Goal: Task Accomplishment & Management: Use online tool/utility

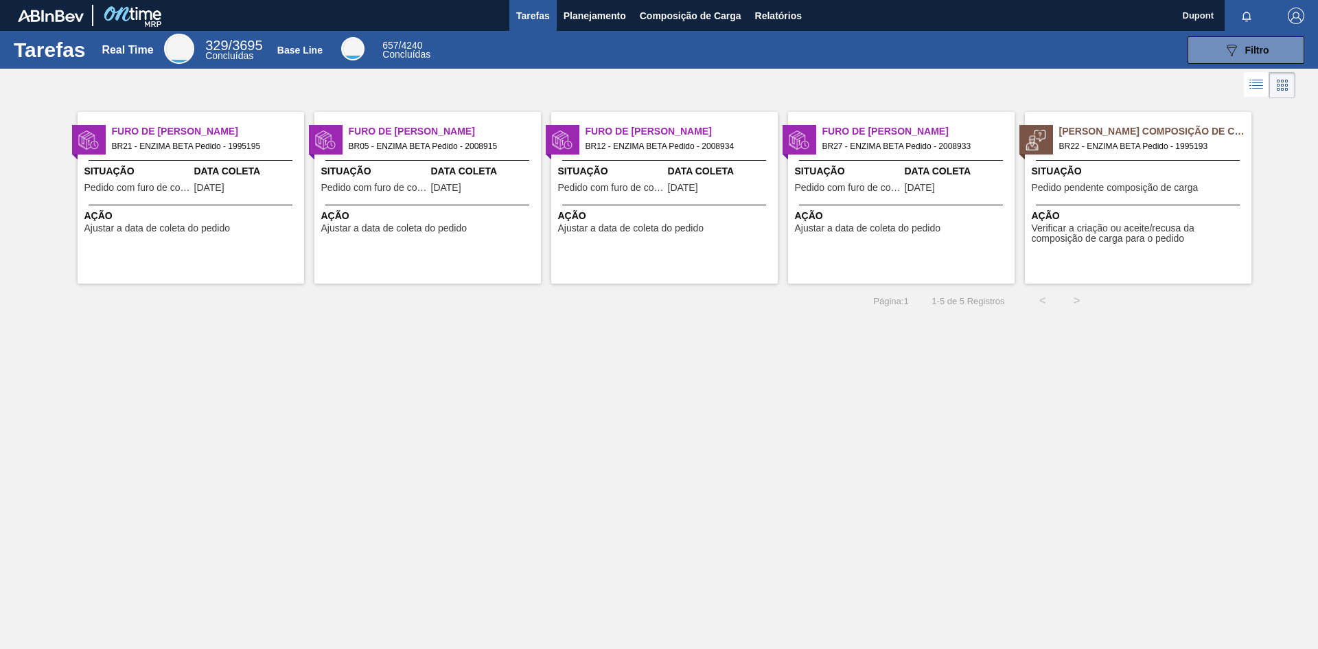
click at [1108, 211] on span "Ação" at bounding box center [1140, 216] width 216 height 14
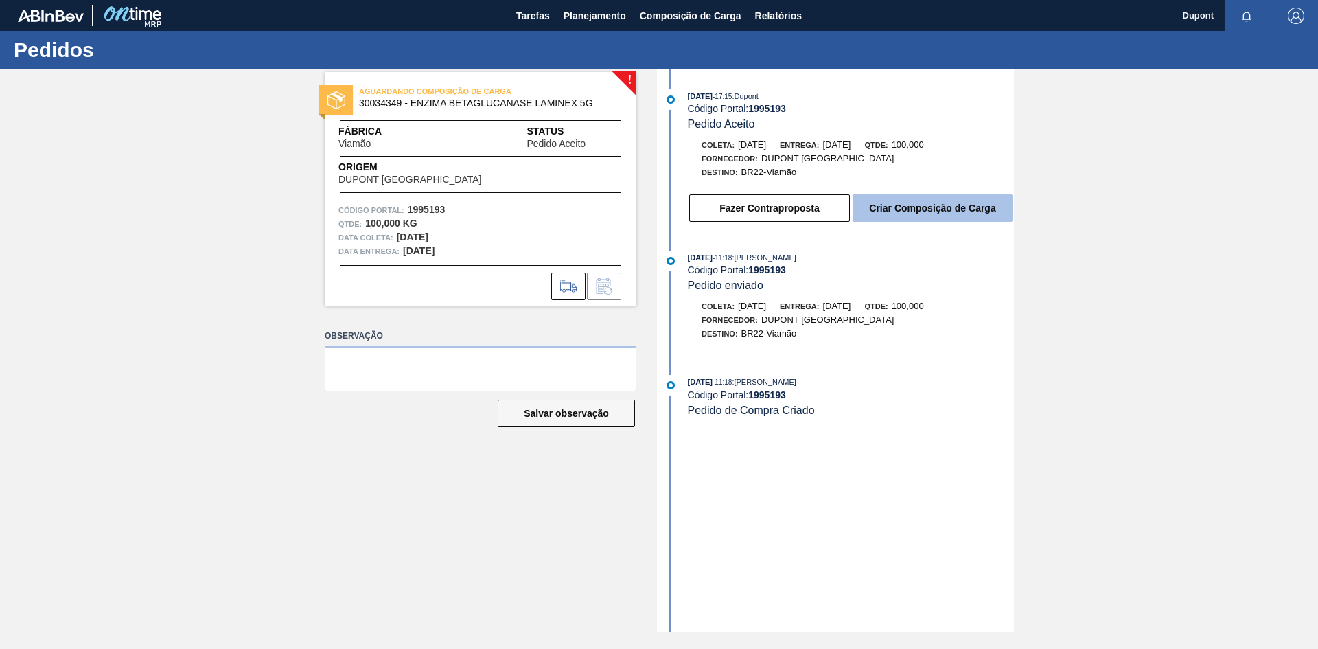
click at [963, 207] on button "Criar Composição de Carga" at bounding box center [933, 207] width 160 height 27
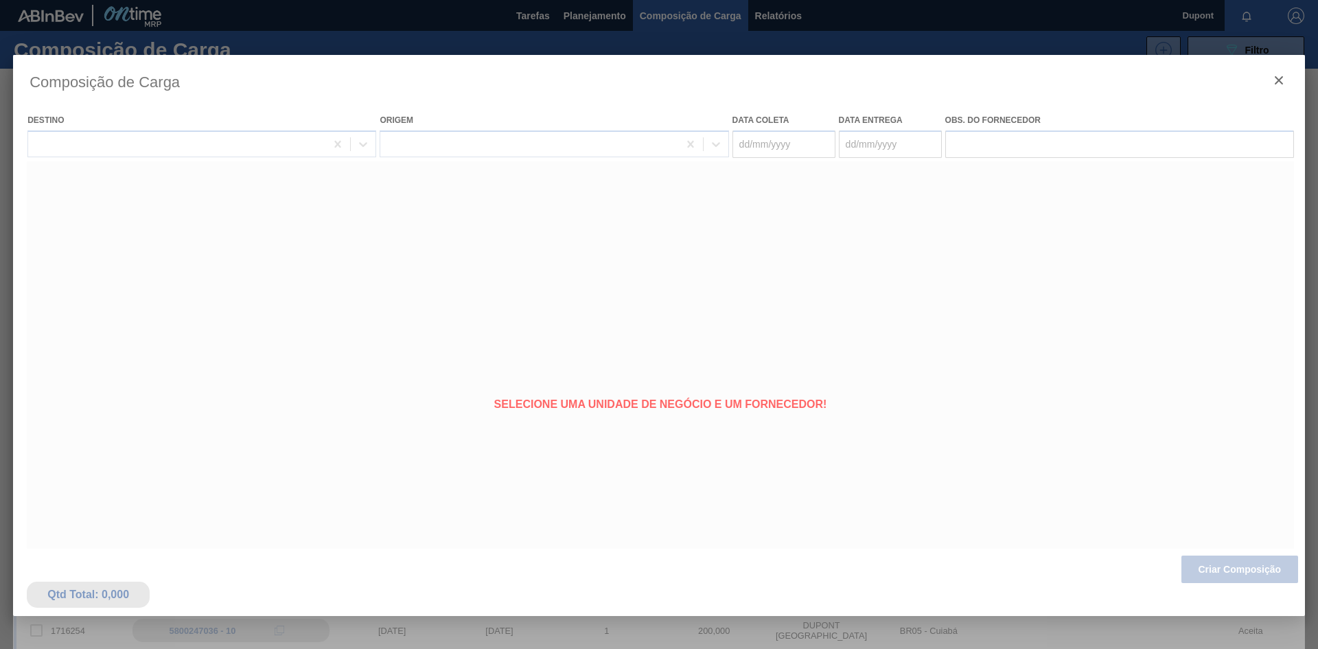
type coleta "[DATE]"
type entrega "[DATE]"
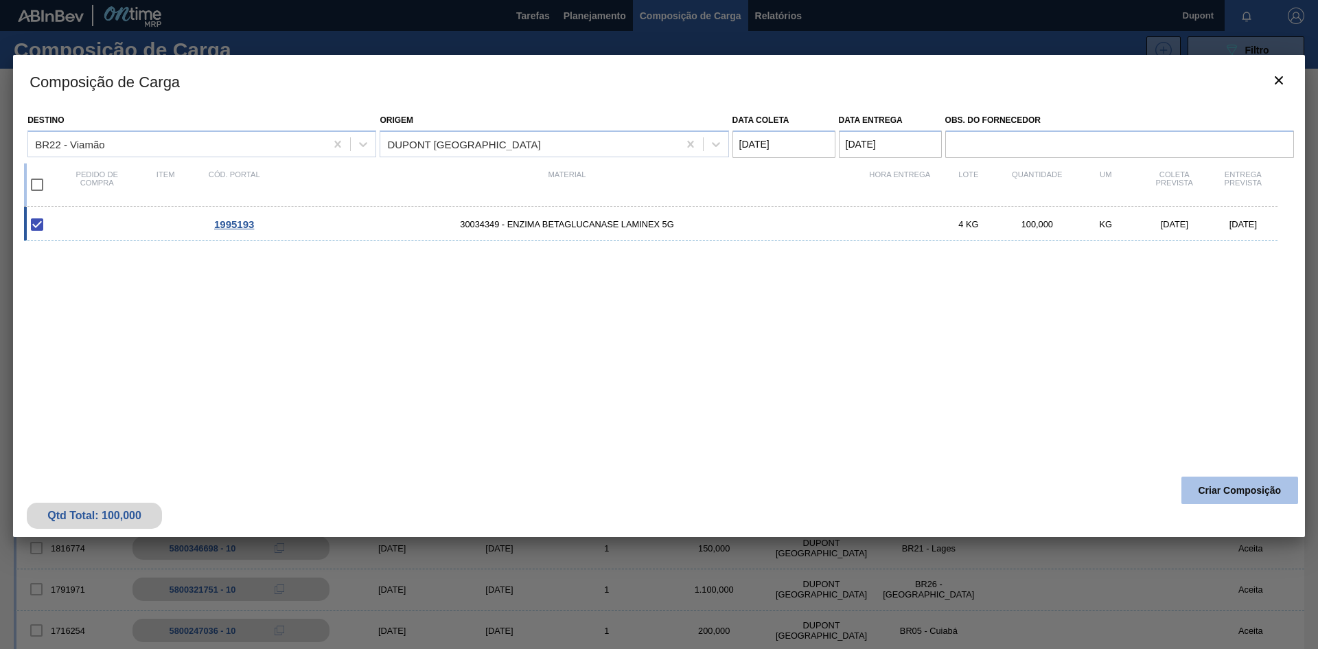
click at [1249, 488] on button "Criar Composição" at bounding box center [1239, 489] width 117 height 27
click at [244, 220] on span "1995193" at bounding box center [234, 224] width 40 height 12
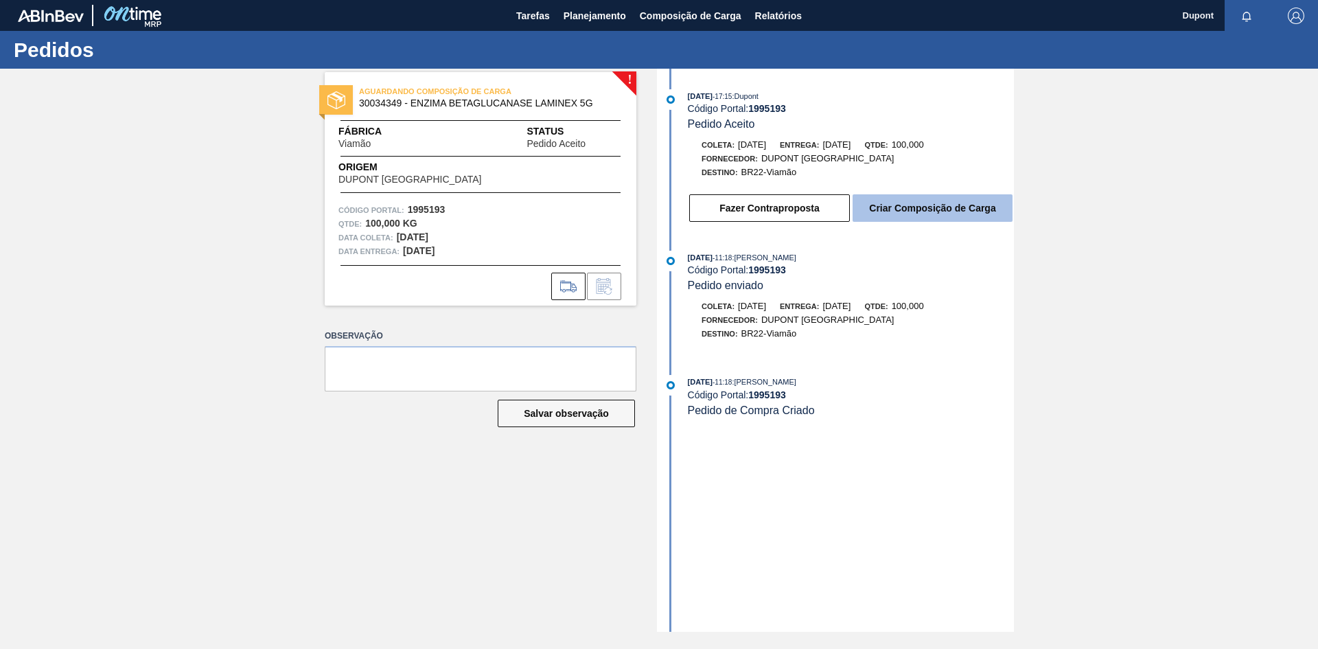
click at [933, 204] on button "Criar Composição de Carga" at bounding box center [933, 207] width 160 height 27
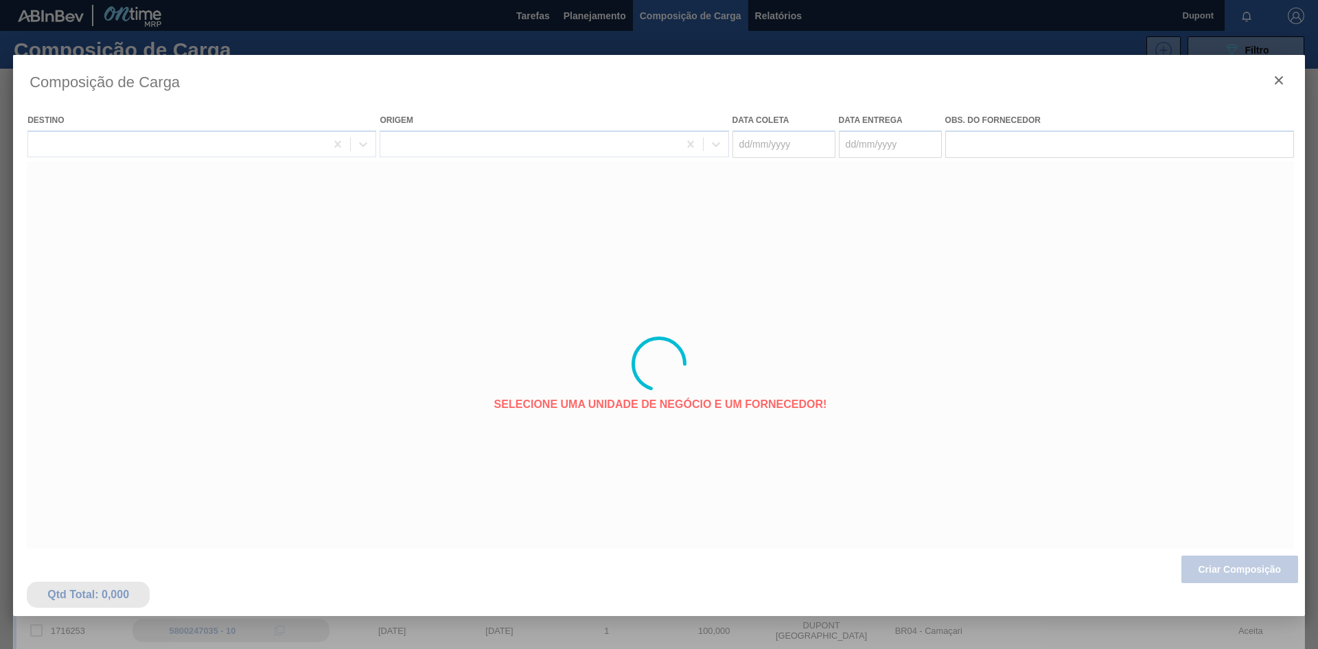
type coleta "[DATE]"
type entrega "[DATE]"
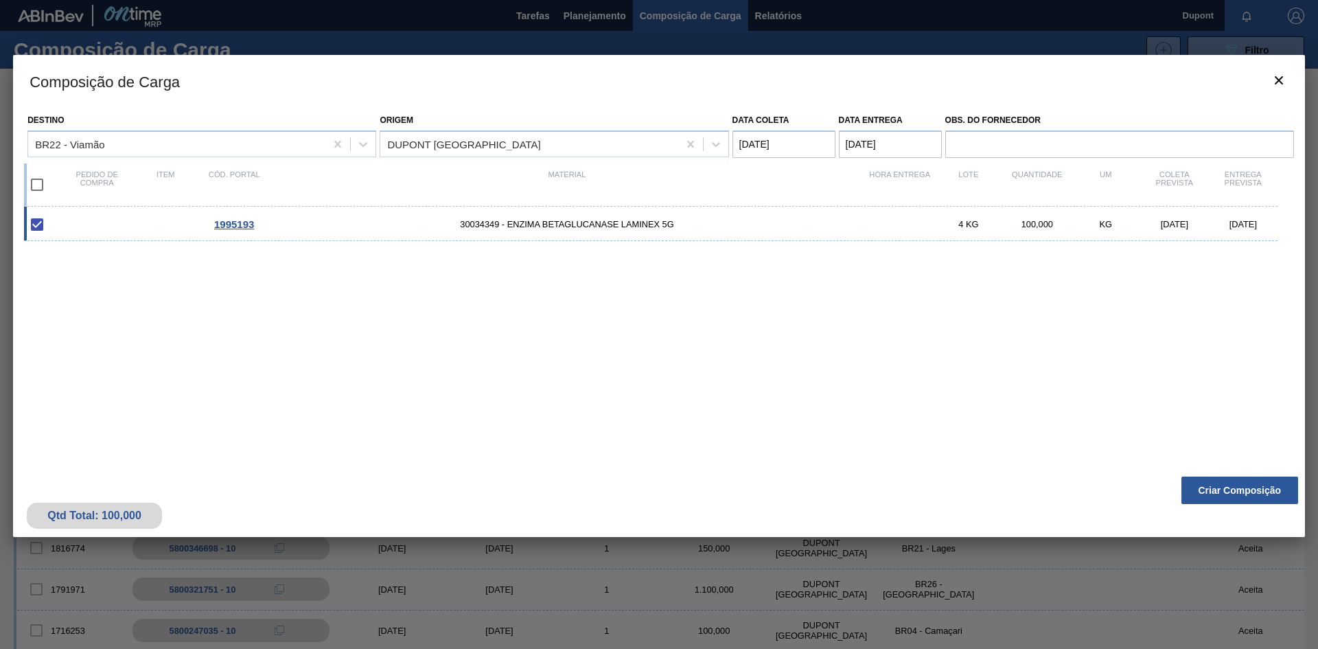
click at [227, 223] on span "1995193" at bounding box center [234, 224] width 40 height 12
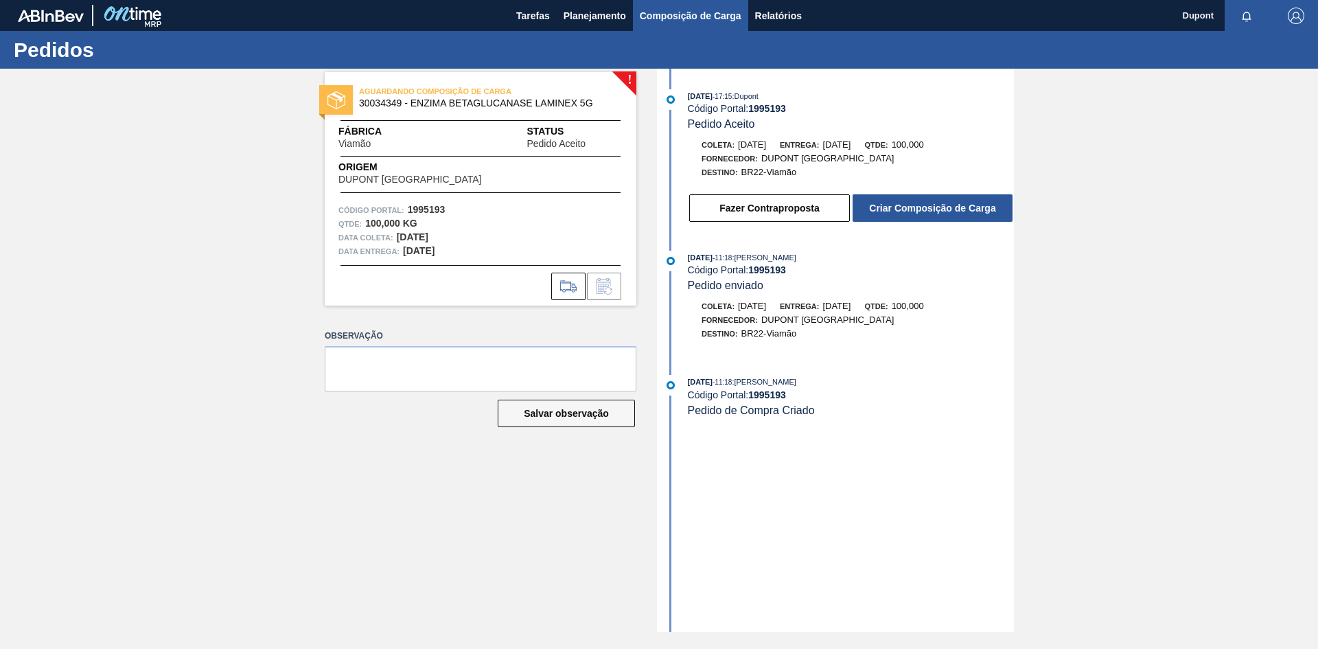
click at [661, 12] on span "Composição de Carga" at bounding box center [691, 16] width 102 height 16
